Goal: Task Accomplishment & Management: Complete application form

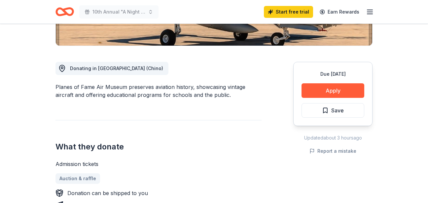
scroll to position [165, 0]
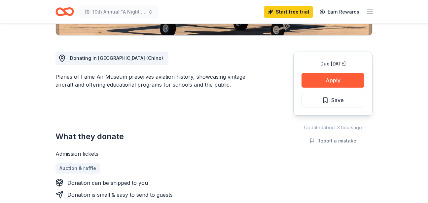
click at [89, 160] on div "Admission tickets Auction & raffle Donation can be shipped to you Donation is s…" at bounding box center [158, 183] width 206 height 69
click at [91, 164] on link "Auction & raffle" at bounding box center [80, 168] width 50 height 11
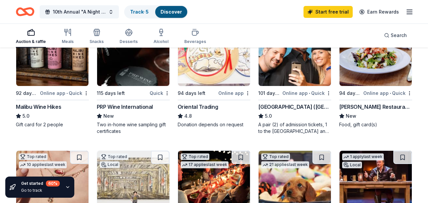
scroll to position [99, 0]
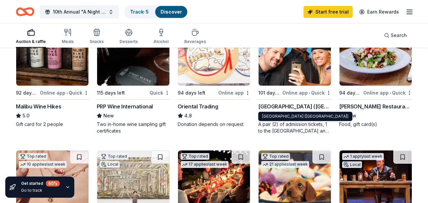
click at [302, 110] on div "Hollywood Wax Museum (Hollywood)" at bounding box center [294, 106] width 73 height 8
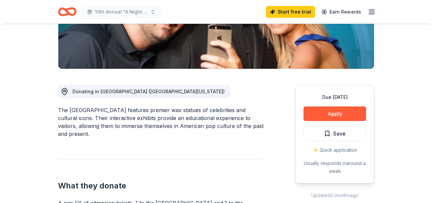
scroll to position [132, 0]
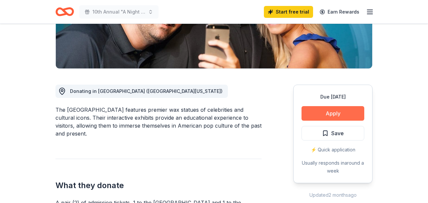
click at [331, 113] on button "Apply" at bounding box center [332, 113] width 63 height 15
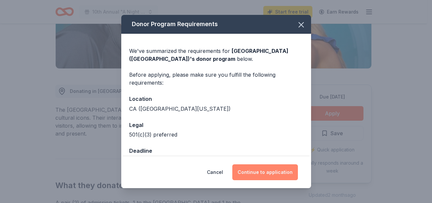
click at [265, 175] on button "Continue to application" at bounding box center [266, 172] width 66 height 16
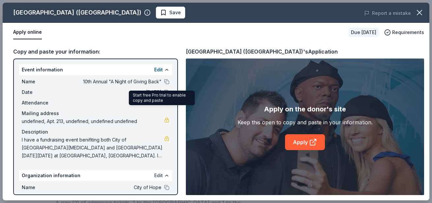
scroll to position [60, 0]
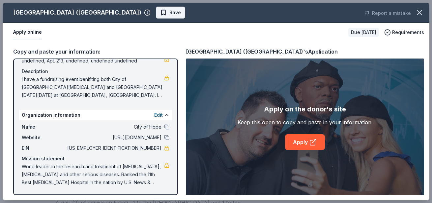
click at [170, 14] on span "Save" at bounding box center [176, 13] width 12 height 8
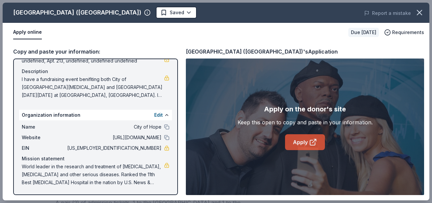
click at [303, 143] on link "Apply" at bounding box center [305, 142] width 40 height 16
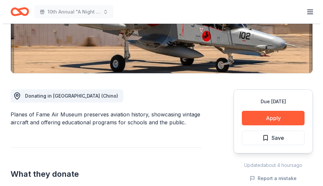
scroll to position [132, 0]
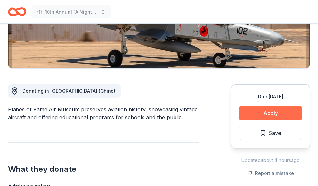
click at [272, 111] on button "Apply" at bounding box center [270, 113] width 63 height 15
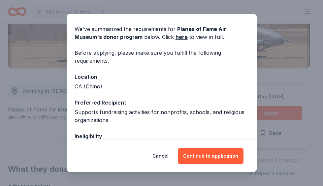
scroll to position [90, 0]
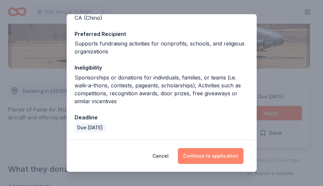
click at [214, 152] on button "Continue to application" at bounding box center [211, 156] width 66 height 16
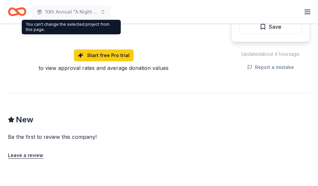
scroll to position [550, 0]
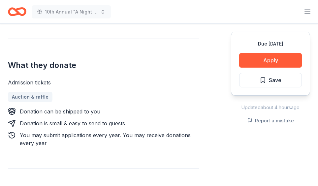
scroll to position [264, 0]
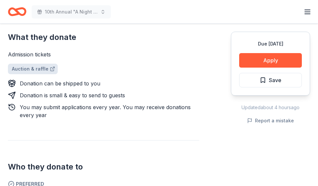
click at [27, 70] on link "Auction & raffle" at bounding box center [33, 69] width 50 height 11
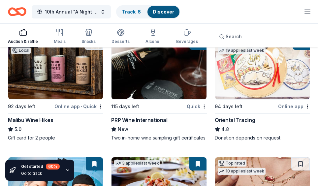
scroll to position [81, 0]
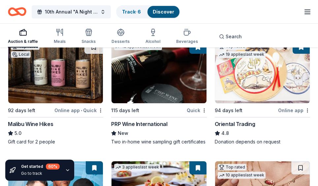
click at [31, 124] on div "Malibu Wine Hikes" at bounding box center [30, 124] width 45 height 8
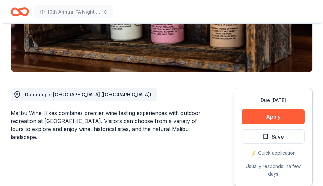
scroll to position [132, 0]
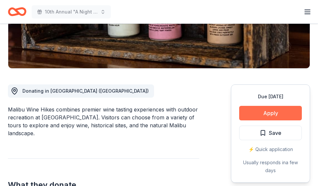
click at [268, 108] on button "Apply" at bounding box center [270, 113] width 63 height 15
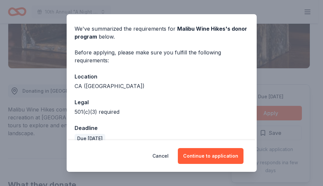
scroll to position [32, 0]
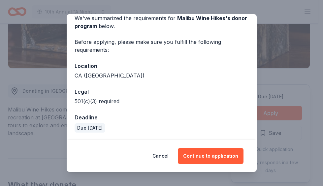
click at [95, 101] on div "501(c)(3) required" at bounding box center [162, 101] width 174 height 8
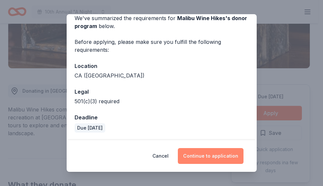
click at [208, 153] on button "Continue to application" at bounding box center [211, 156] width 66 height 16
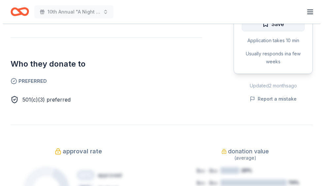
scroll to position [297, 0]
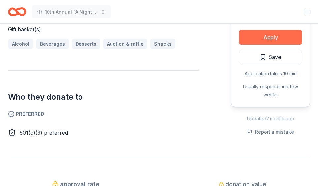
click at [271, 37] on button "Apply" at bounding box center [270, 37] width 63 height 15
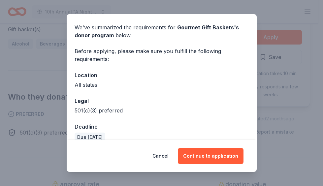
scroll to position [32, 0]
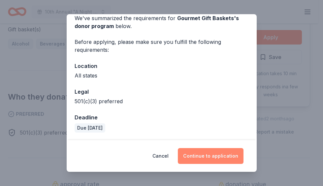
click at [212, 155] on button "Continue to application" at bounding box center [211, 156] width 66 height 16
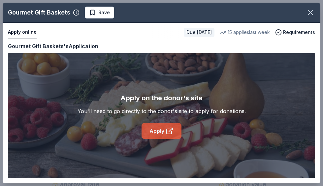
click at [167, 128] on icon at bounding box center [170, 131] width 8 height 8
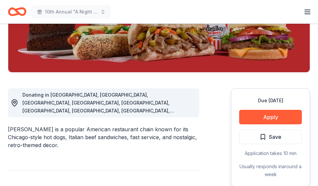
scroll to position [132, 0]
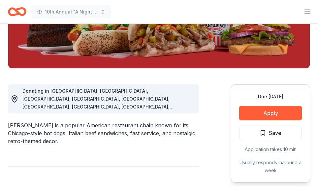
click at [60, 91] on span "Donating in AZ, CA, FL, IA, IL, IN, MN, TX, WI" at bounding box center [97, 102] width 151 height 29
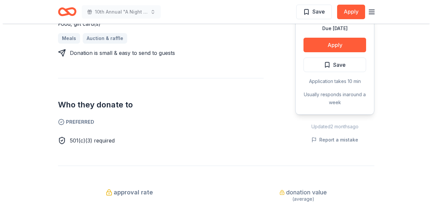
scroll to position [297, 0]
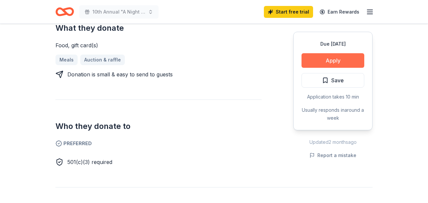
click at [318, 53] on button "Apply" at bounding box center [332, 60] width 63 height 15
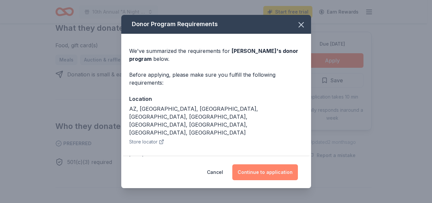
click at [257, 172] on button "Continue to application" at bounding box center [266, 172] width 66 height 16
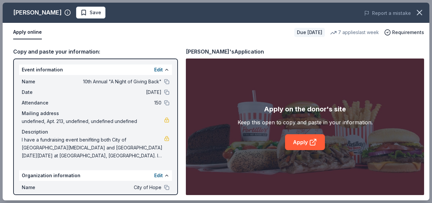
drag, startPoint x: 141, startPoint y: 69, endPoint x: 139, endPoint y: 64, distance: 5.2
click at [139, 65] on div "Event information Edit" at bounding box center [95, 69] width 153 height 11
click at [128, 66] on div "Event information Edit" at bounding box center [95, 69] width 153 height 11
click at [124, 70] on div "Event information Edit" at bounding box center [95, 69] width 153 height 11
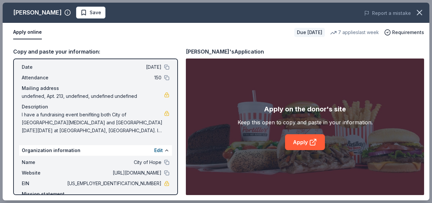
scroll to position [60, 0]
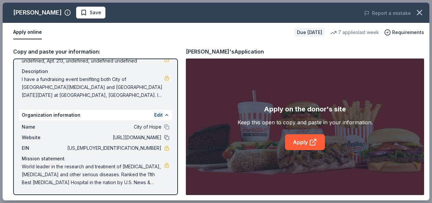
click at [164, 136] on button at bounding box center [166, 137] width 5 height 5
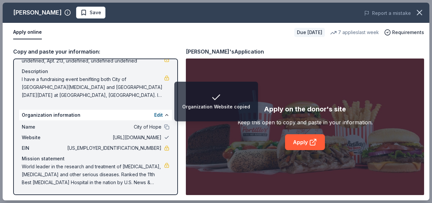
click at [164, 137] on button at bounding box center [166, 137] width 5 height 5
click at [140, 138] on span "http://www.cityofhope.org" at bounding box center [114, 137] width 96 height 8
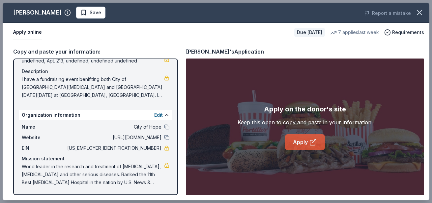
click at [302, 138] on link "Apply" at bounding box center [305, 142] width 40 height 16
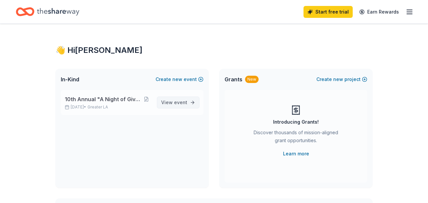
click at [192, 98] on link "View event" at bounding box center [178, 102] width 43 height 12
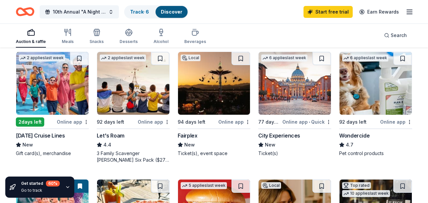
scroll to position [330, 0]
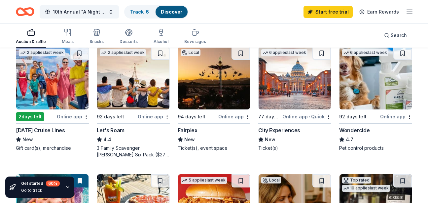
click at [53, 130] on div "[DATE] Cruise Lines" at bounding box center [40, 130] width 49 height 8
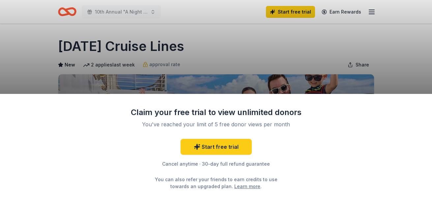
click at [364, 68] on div "Claim your free trial to view unlimited donors You've reached your limit of 5 f…" at bounding box center [216, 101] width 432 height 203
drag, startPoint x: 22, startPoint y: 39, endPoint x: 10, endPoint y: 24, distance: 19.4
click at [17, 34] on div "Claim your free trial to view unlimited donors You've reached your limit of 5 f…" at bounding box center [216, 101] width 432 height 203
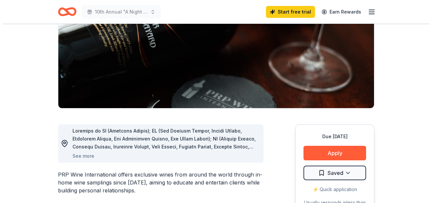
scroll to position [99, 0]
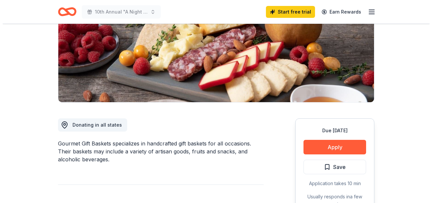
scroll to position [99, 0]
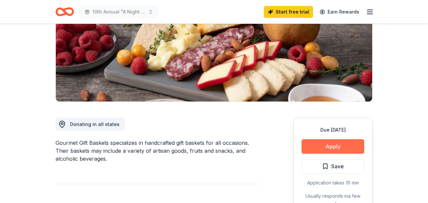
click at [340, 146] on button "Apply" at bounding box center [332, 146] width 63 height 15
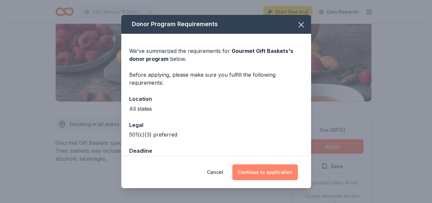
click at [263, 175] on button "Continue to application" at bounding box center [266, 172] width 66 height 16
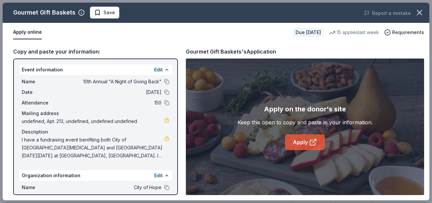
click at [314, 139] on icon at bounding box center [313, 142] width 8 height 8
